Goal: Complete application form

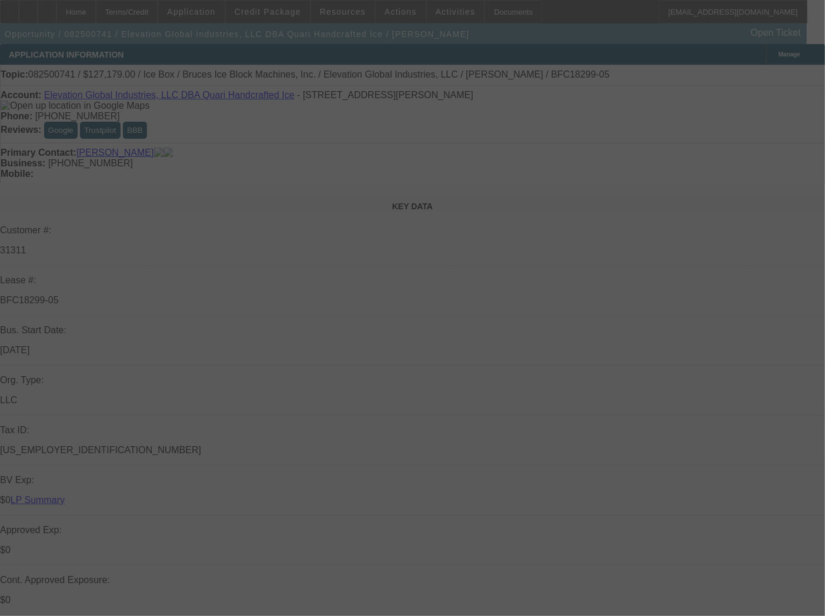
select select "0"
select select "6"
select select "0"
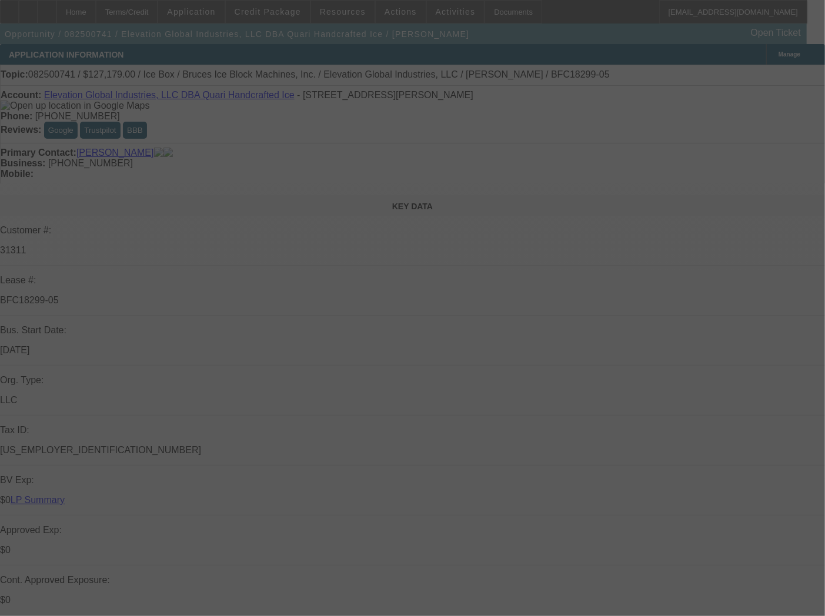
select select "0"
select select "6"
select select "0"
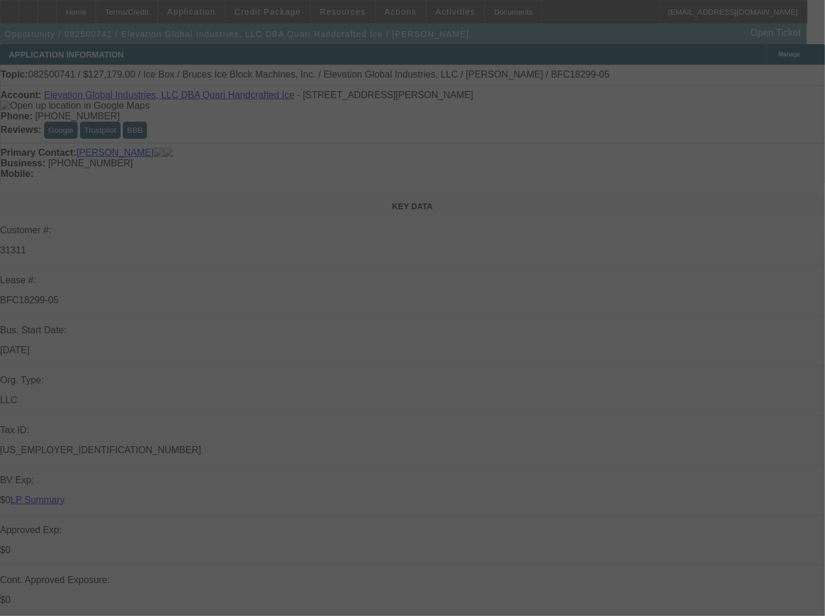
select select "0"
select select "6"
select select "0"
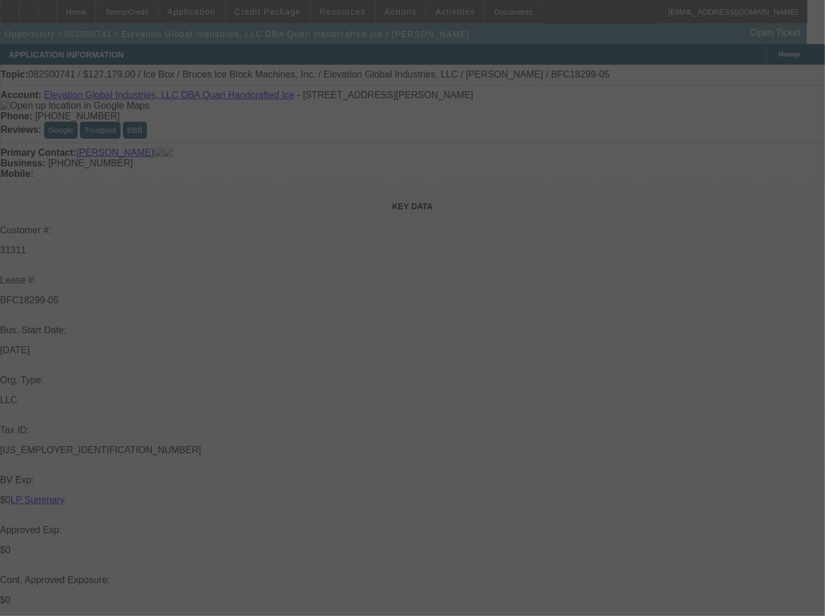
select select "6"
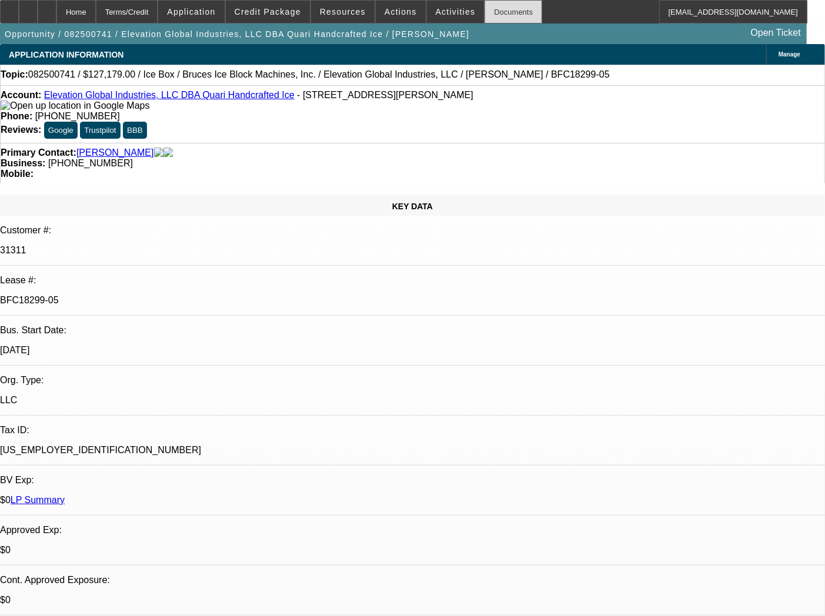
click at [484, 13] on div "Documents" at bounding box center [513, 12] width 58 height 24
